Goal: Transaction & Acquisition: Purchase product/service

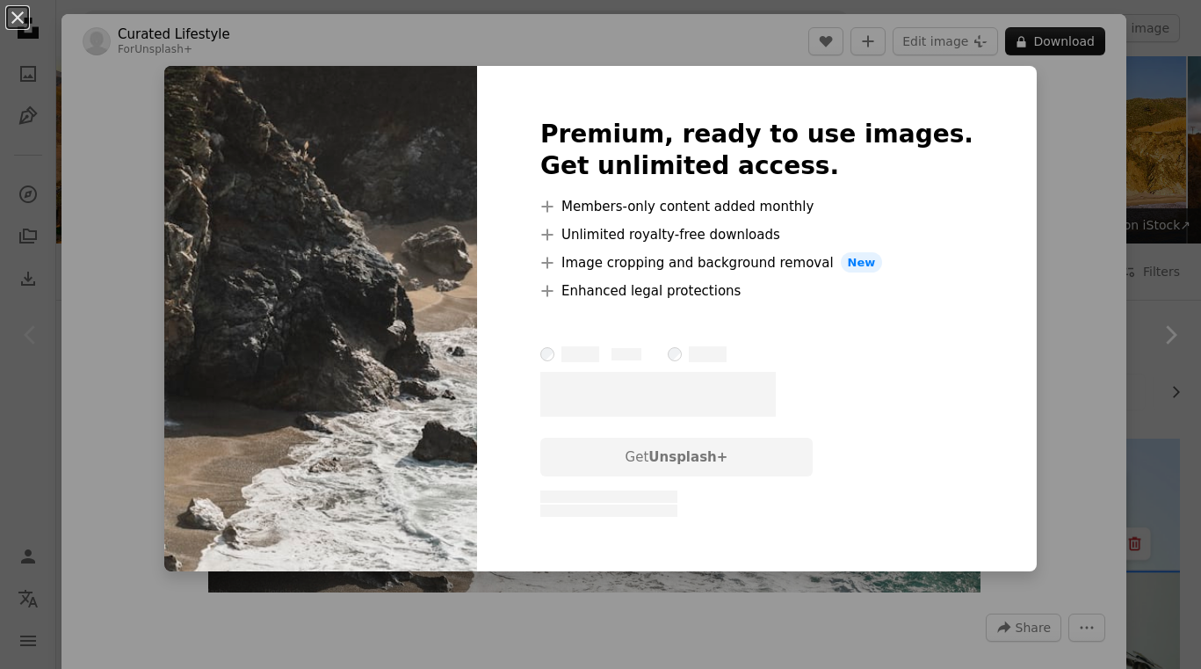
scroll to position [176, 0]
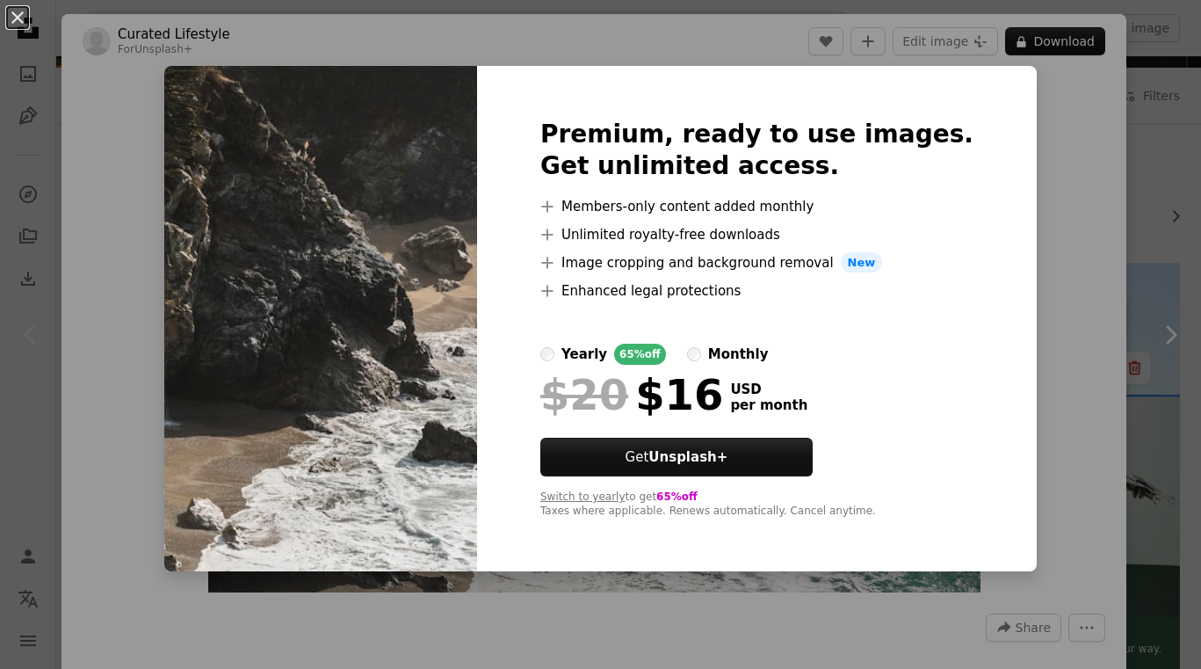
click at [607, 358] on div "yearly" at bounding box center [584, 354] width 46 height 21
click at [769, 350] on div "monthly" at bounding box center [738, 354] width 61 height 21
click at [607, 355] on div "yearly" at bounding box center [584, 354] width 46 height 21
click at [1038, 267] on div "An X shape Premium, ready to use images. Get unlimited access. A plus sign Memb…" at bounding box center [600, 334] width 1201 height 669
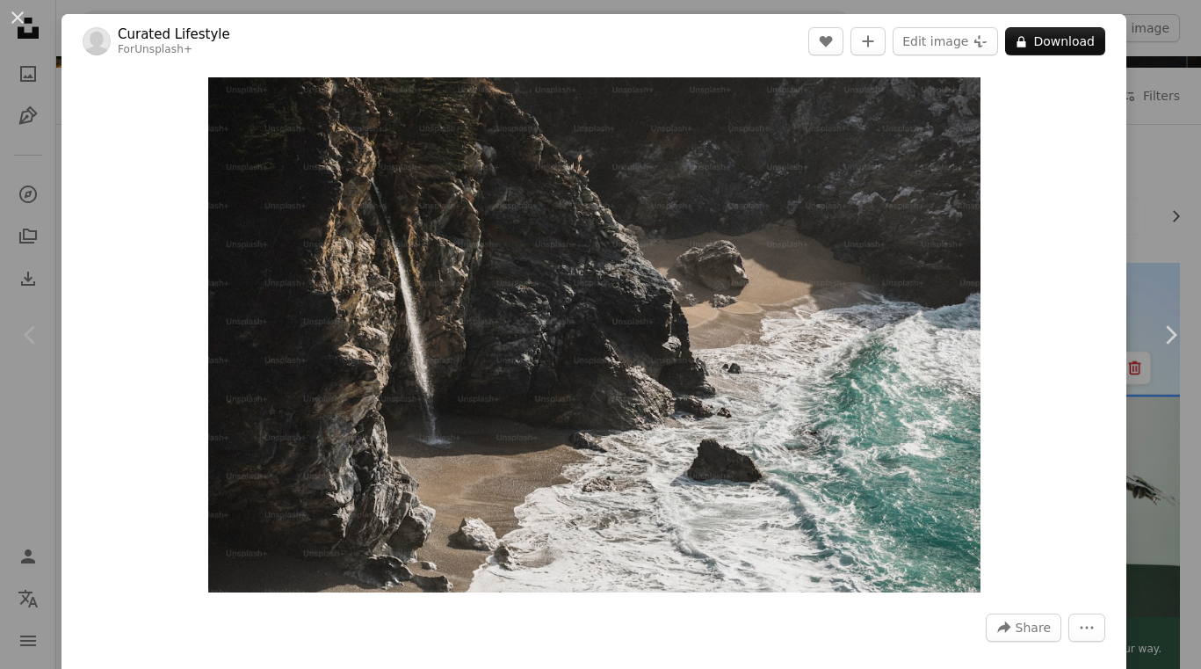
click at [1148, 236] on div "An X shape Chevron left Chevron right Curated Lifestyle For Unsplash+ A heart A…" at bounding box center [600, 334] width 1201 height 669
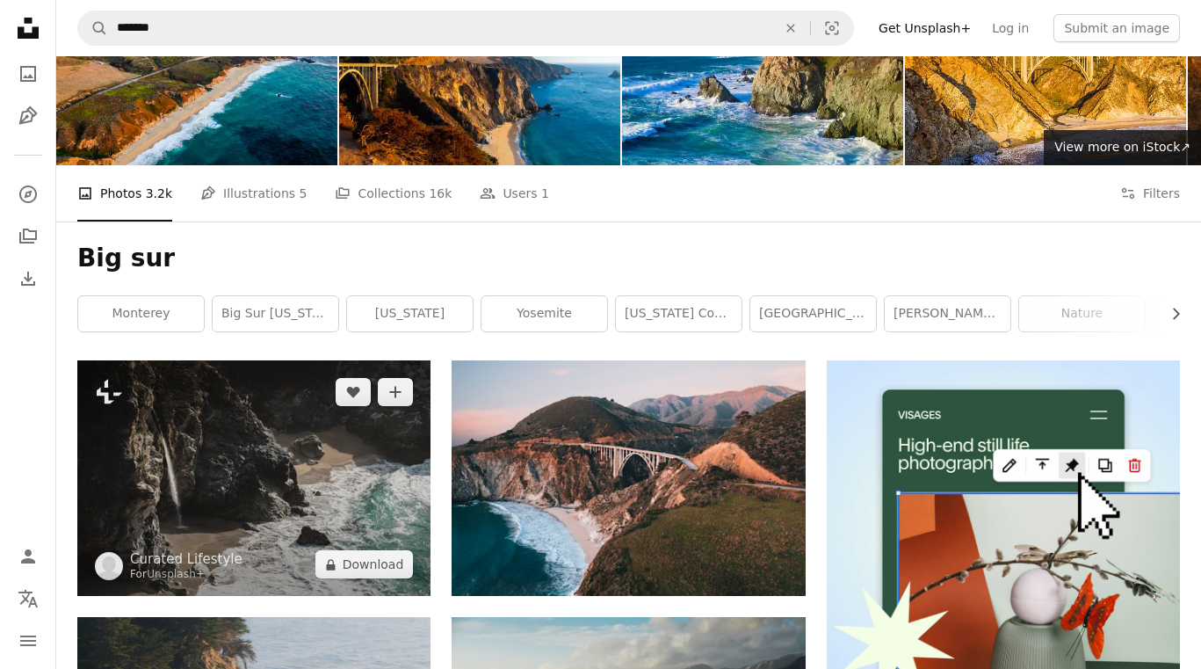
scroll to position [90, 0]
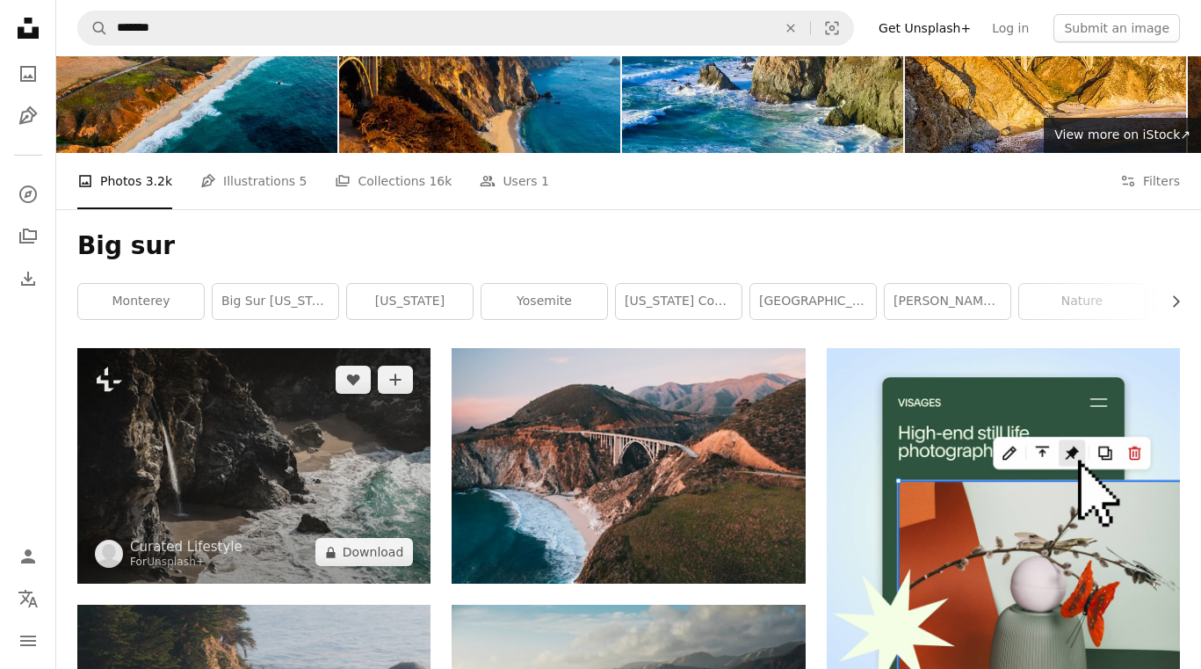
click at [365, 420] on img at bounding box center [253, 465] width 353 height 235
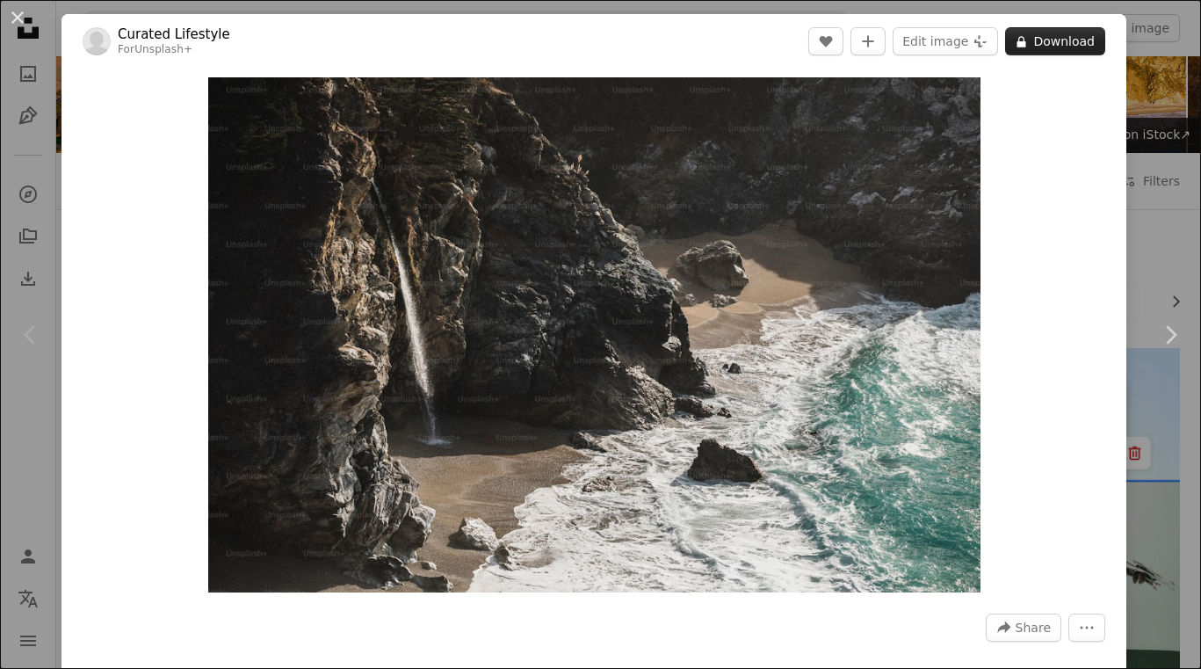
click at [1062, 40] on button "A lock Download" at bounding box center [1055, 41] width 100 height 28
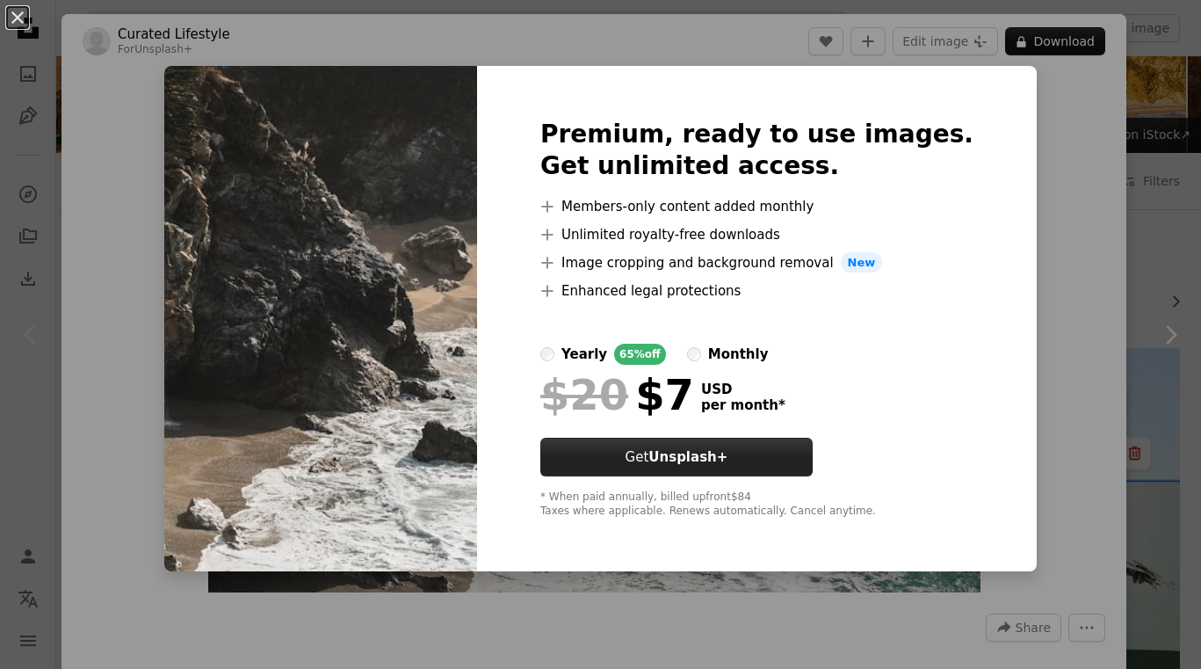
click at [713, 448] on button "Get Unsplash+" at bounding box center [676, 457] width 272 height 39
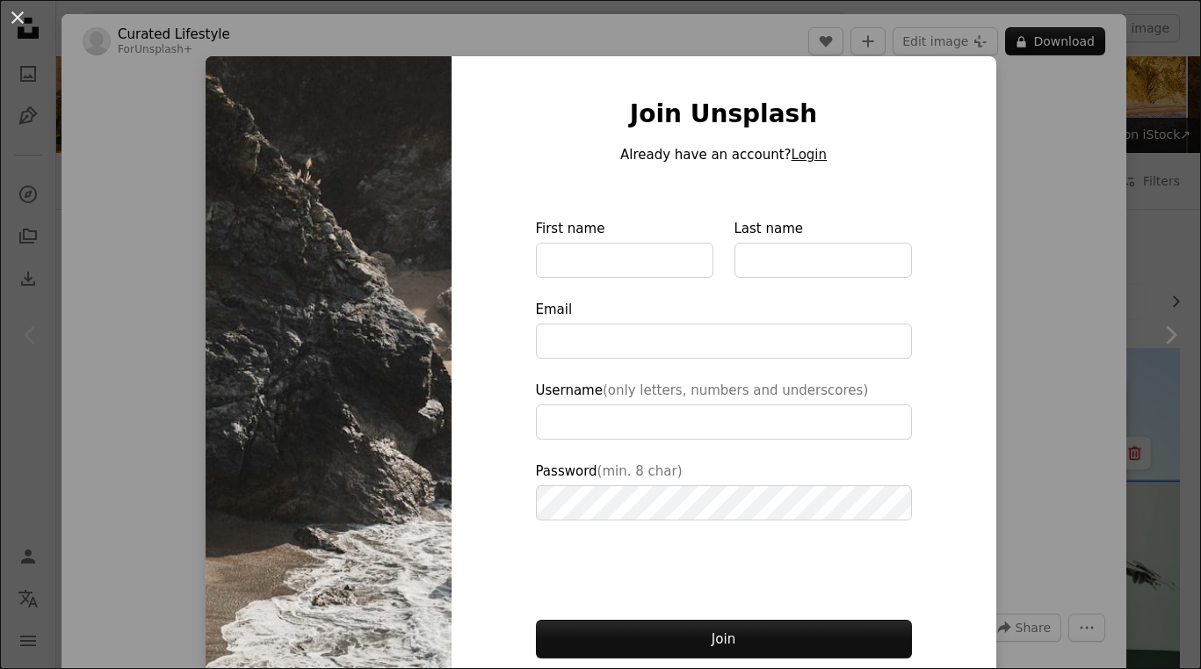
click at [796, 151] on button "Login" at bounding box center [809, 154] width 35 height 21
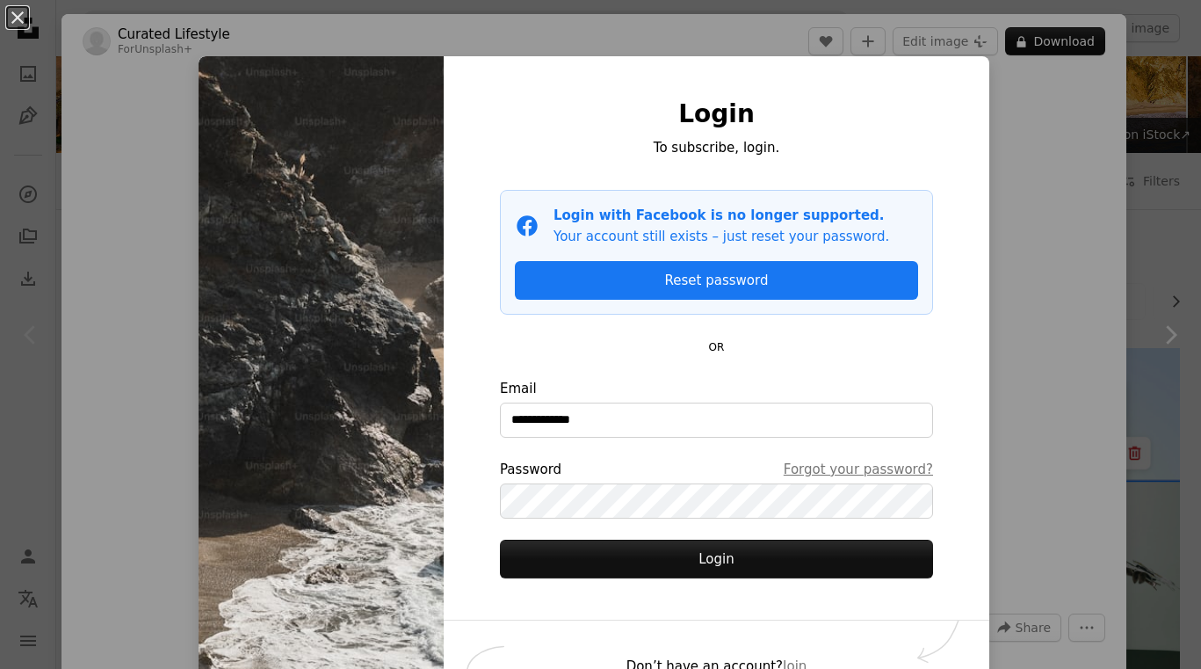
type input "**********"
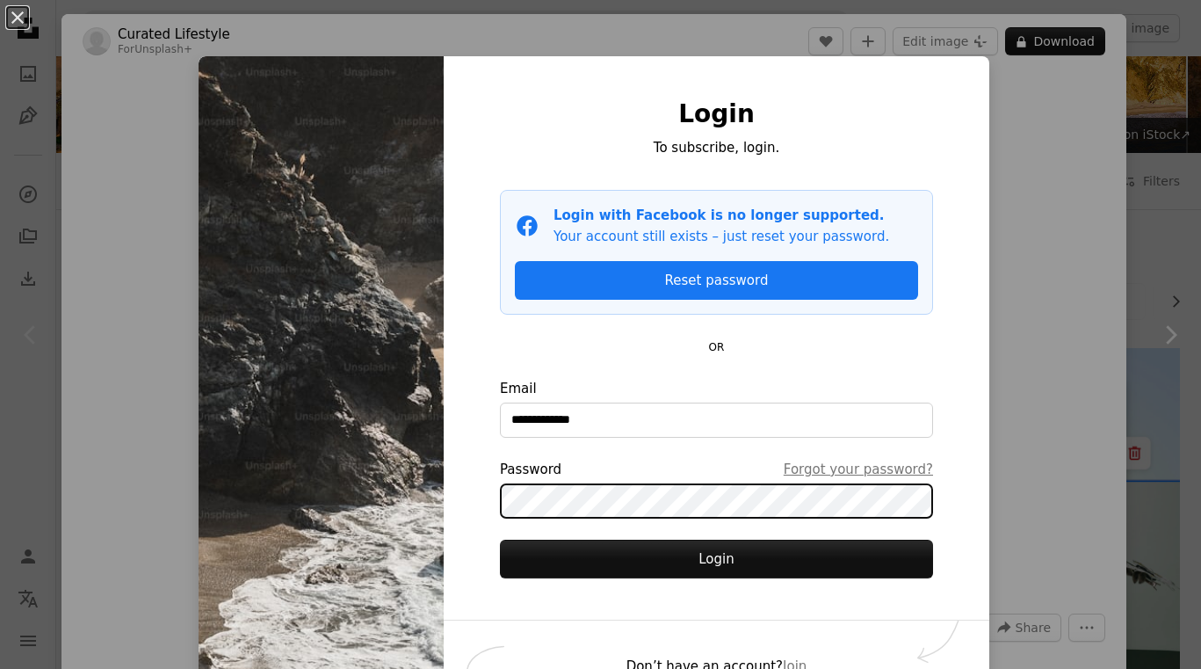
click at [717, 558] on button "Login" at bounding box center [716, 558] width 433 height 39
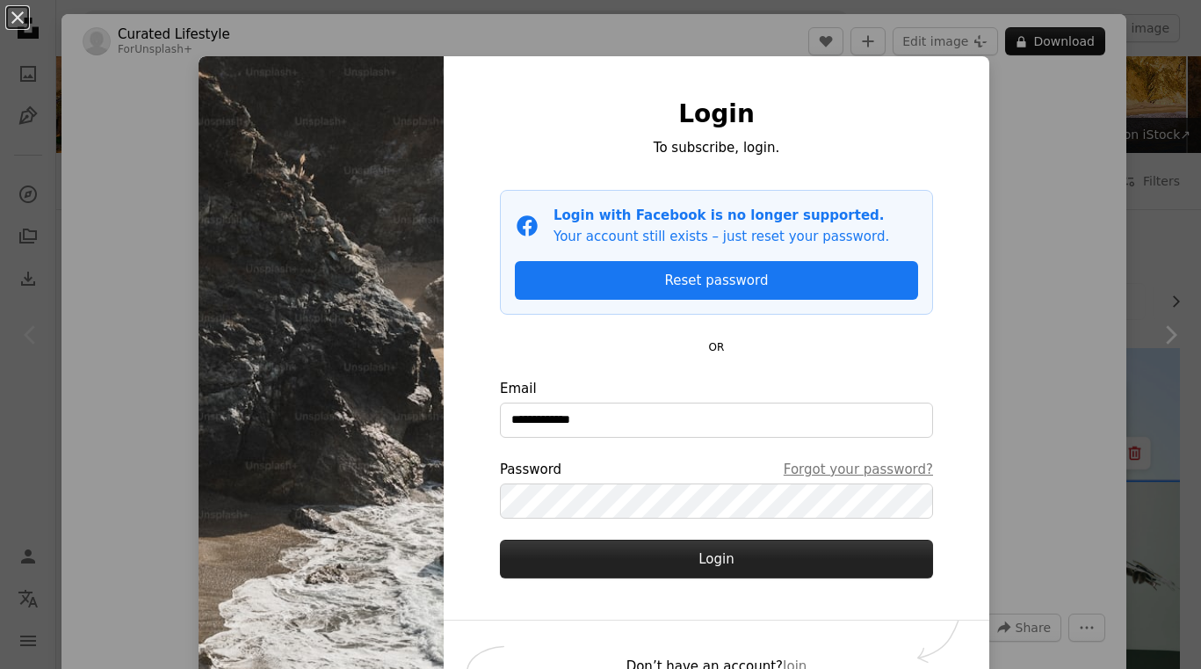
click at [760, 560] on button "Login" at bounding box center [716, 558] width 433 height 39
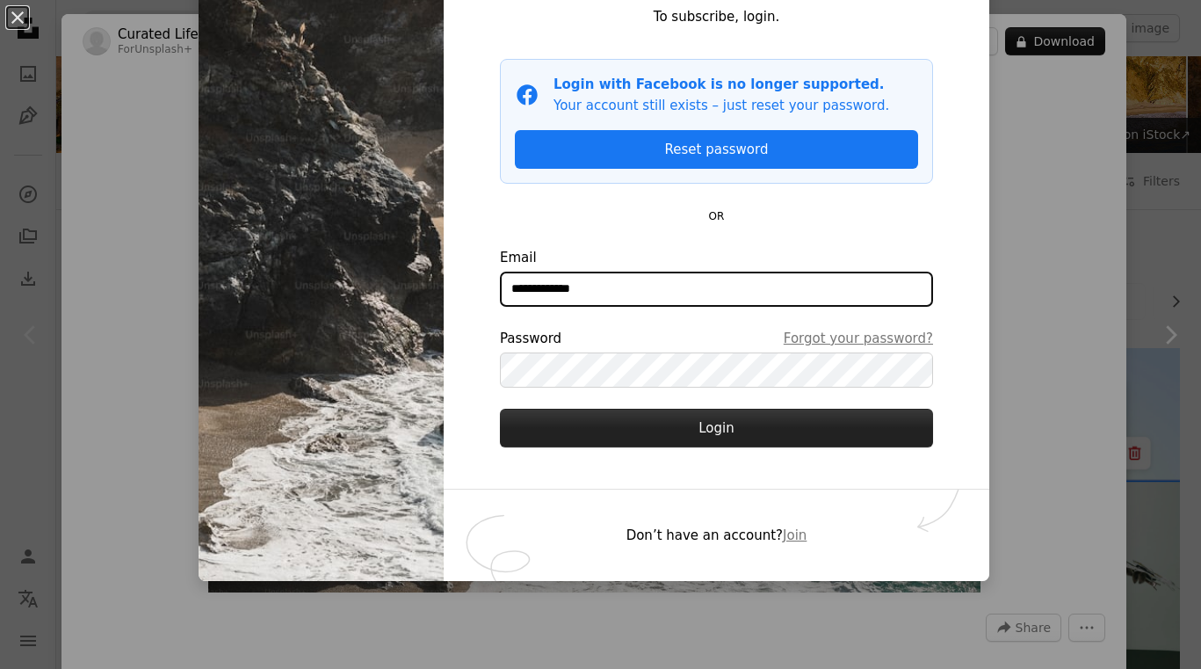
scroll to position [130, 0]
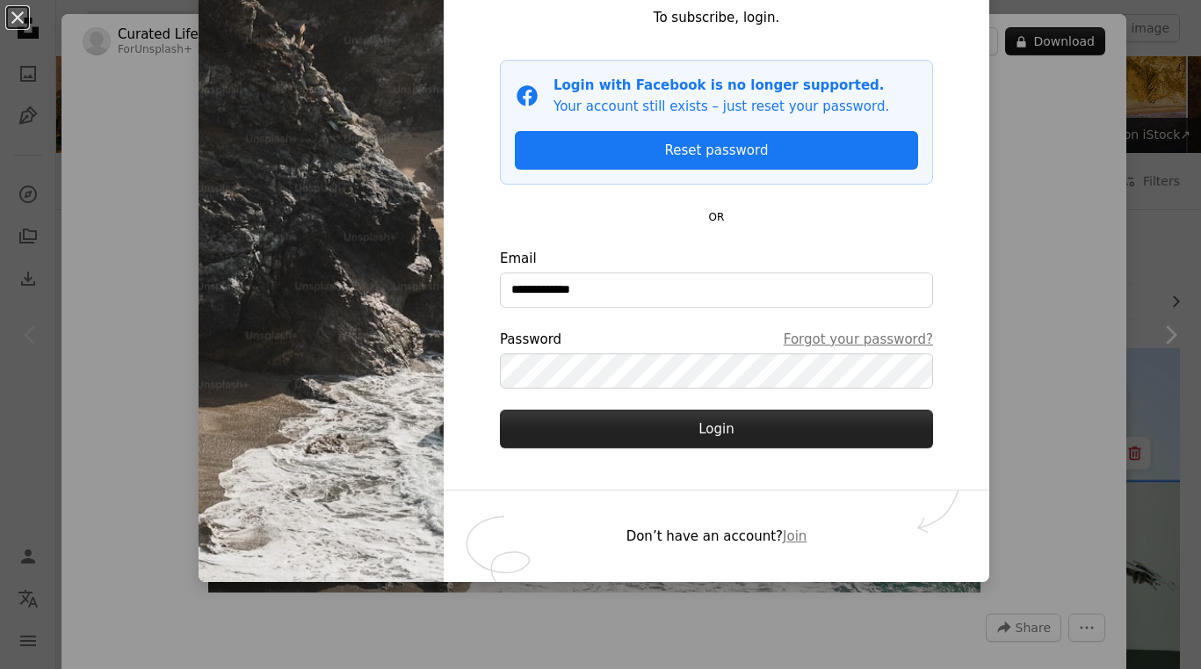
click at [688, 426] on button "Login" at bounding box center [716, 428] width 433 height 39
click at [739, 445] on button "Login" at bounding box center [716, 428] width 433 height 39
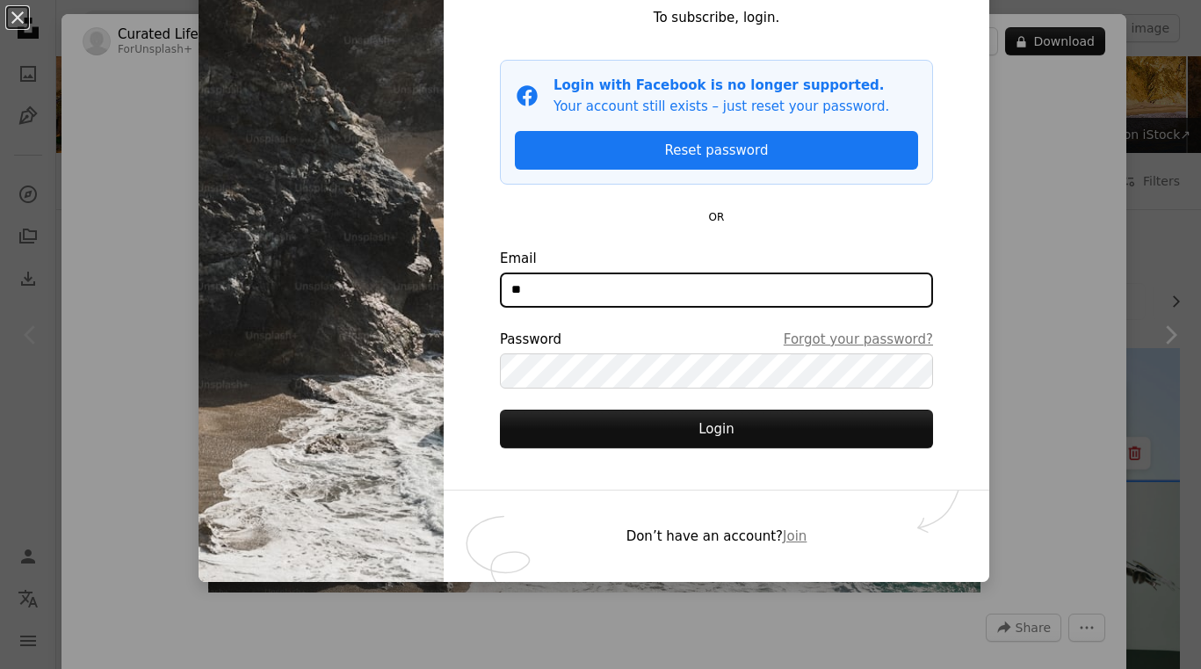
type input "*"
type input "**********"
click at [717, 428] on button "Login" at bounding box center [716, 428] width 433 height 39
